Goal: Information Seeking & Learning: Learn about a topic

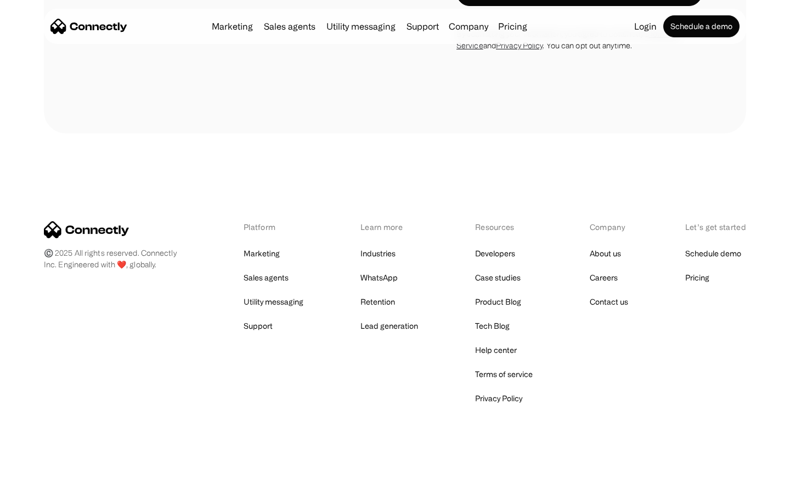
scroll to position [1856, 0]
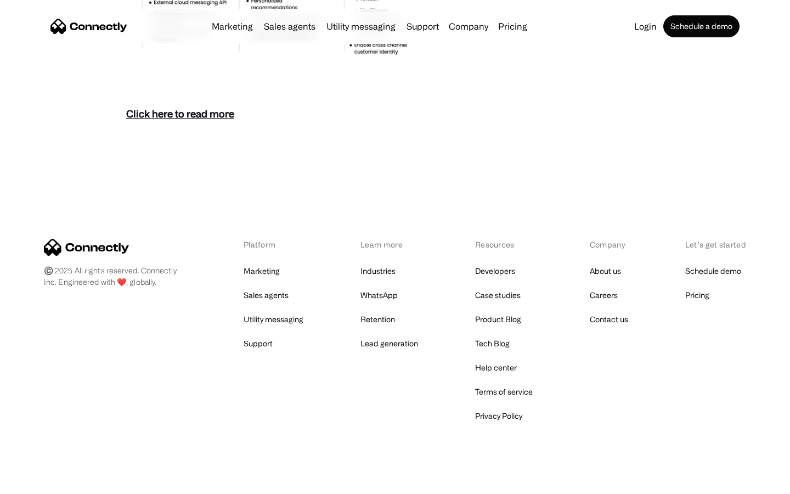
scroll to position [4760, 0]
